Goal: Task Accomplishment & Management: Use online tool/utility

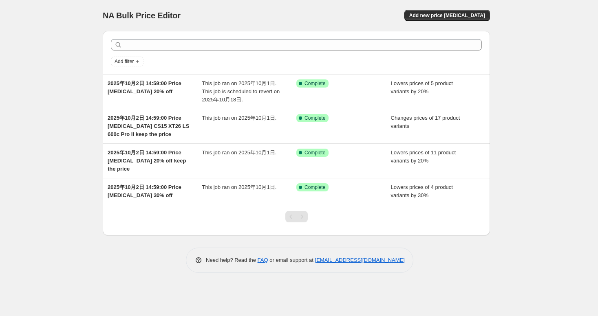
click at [541, 119] on div "NA Bulk Price Editor. This page is ready NA Bulk Price Editor Add new price [ME…" at bounding box center [296, 158] width 592 height 316
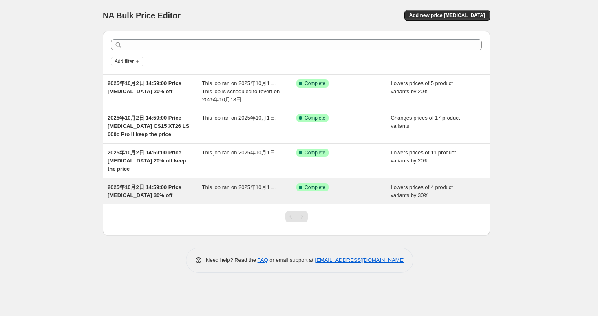
click at [191, 197] on div "2025年10月2日 14:59:00 Price [MEDICAL_DATA] 30% off" at bounding box center [155, 191] width 95 height 16
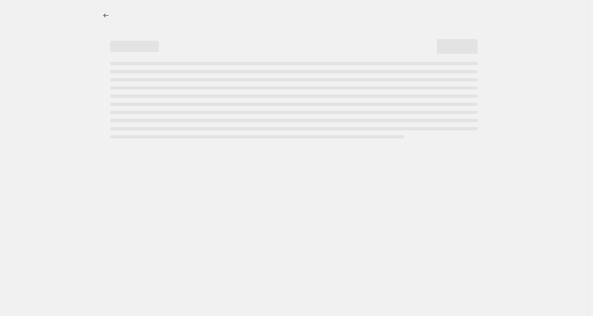
select select "percentage"
select select "tag"
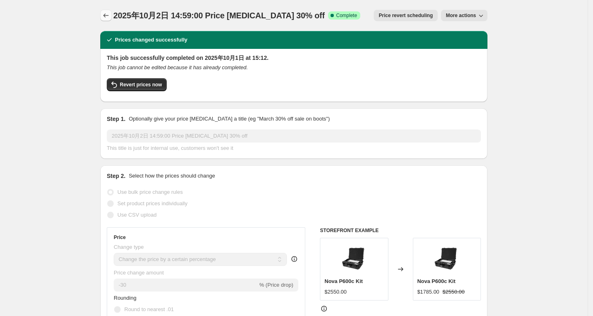
click at [106, 15] on icon "Price change jobs" at bounding box center [106, 15] width 8 height 8
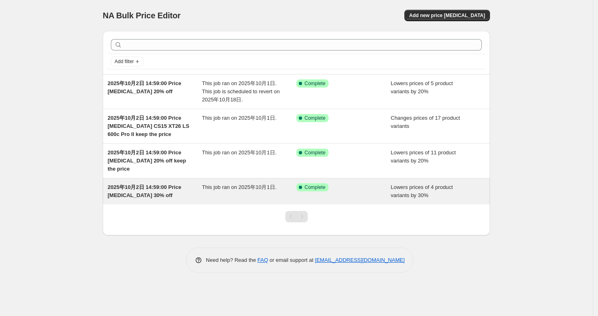
click at [378, 191] on div "Success Complete Complete" at bounding box center [343, 191] width 95 height 16
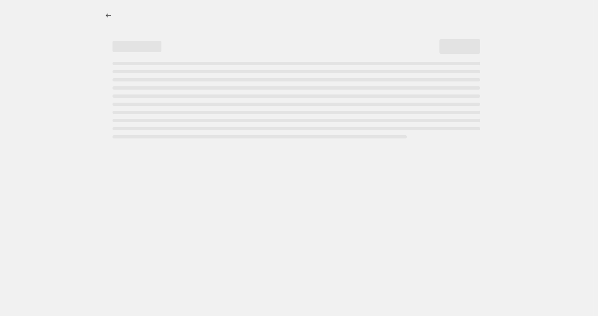
select select "percentage"
select select "tag"
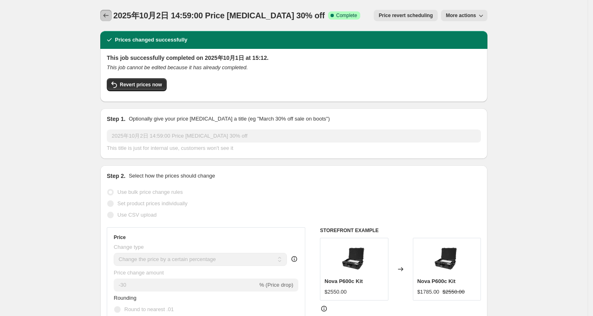
click at [106, 14] on icon "Price change jobs" at bounding box center [106, 15] width 8 height 8
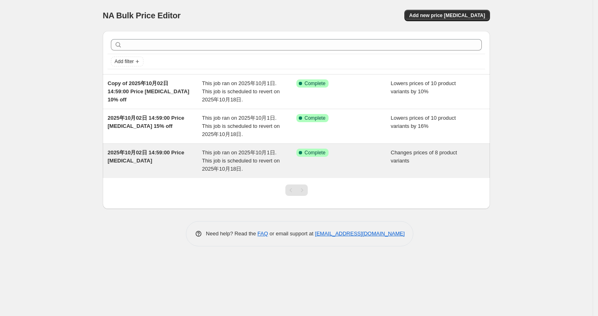
drag, startPoint x: 0, startPoint y: 0, endPoint x: 127, endPoint y: 152, distance: 197.8
click at [127, 152] on span "2025年10月02日 14:59:00 Price [MEDICAL_DATA]" at bounding box center [146, 156] width 77 height 14
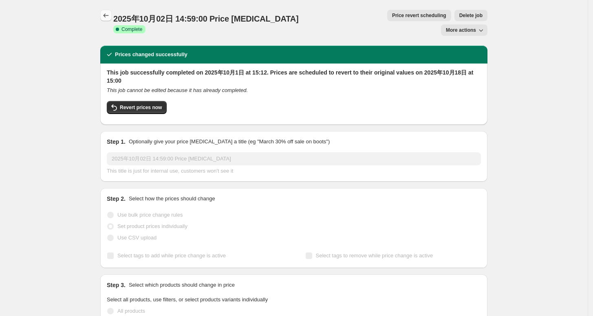
click at [110, 19] on icon "Price change jobs" at bounding box center [106, 15] width 8 height 8
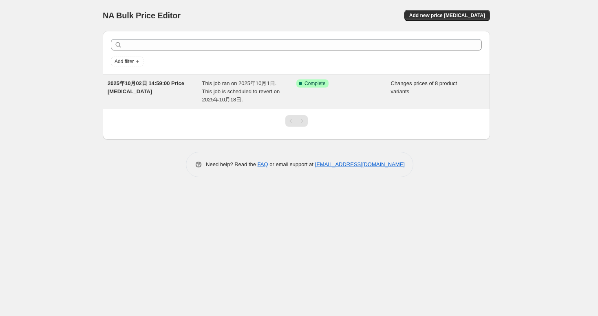
click at [147, 87] on div "2025年10月02日 14:59:00 Price [MEDICAL_DATA]" at bounding box center [155, 91] width 95 height 24
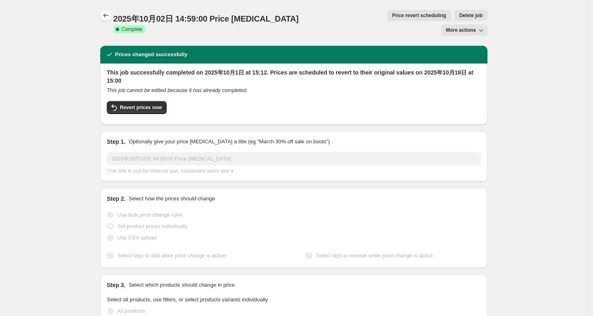
click at [112, 15] on button "Price change jobs" at bounding box center [105, 15] width 11 height 11
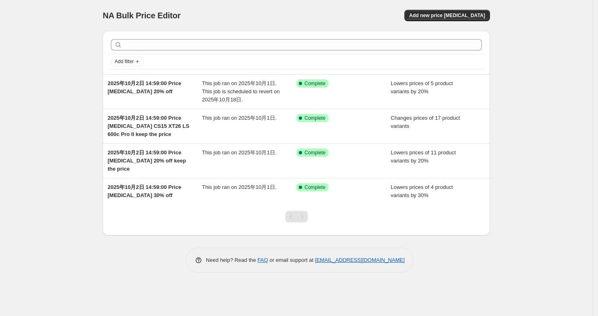
click at [534, 48] on div "NA Bulk Price Editor. This page is ready NA Bulk Price Editor Add new price [ME…" at bounding box center [296, 158] width 592 height 316
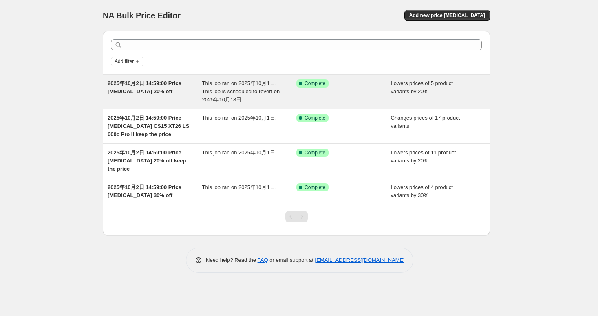
click at [155, 86] on span "2025年10月2日 14:59:00 Price [MEDICAL_DATA] 20% off" at bounding box center [145, 87] width 74 height 14
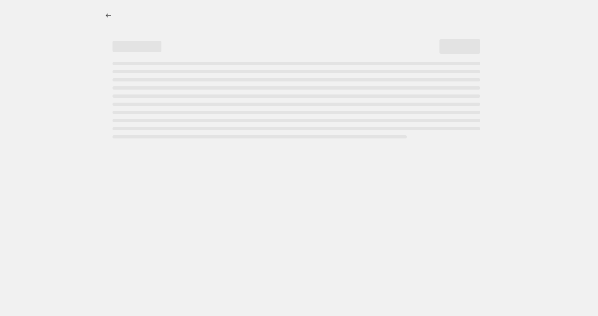
select select "percentage"
select select "tag"
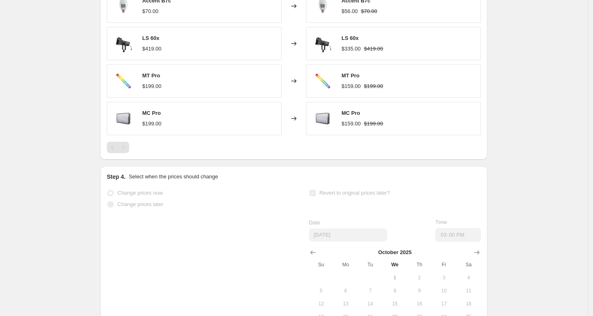
scroll to position [843, 0]
